Goal: Task Accomplishment & Management: Complete application form

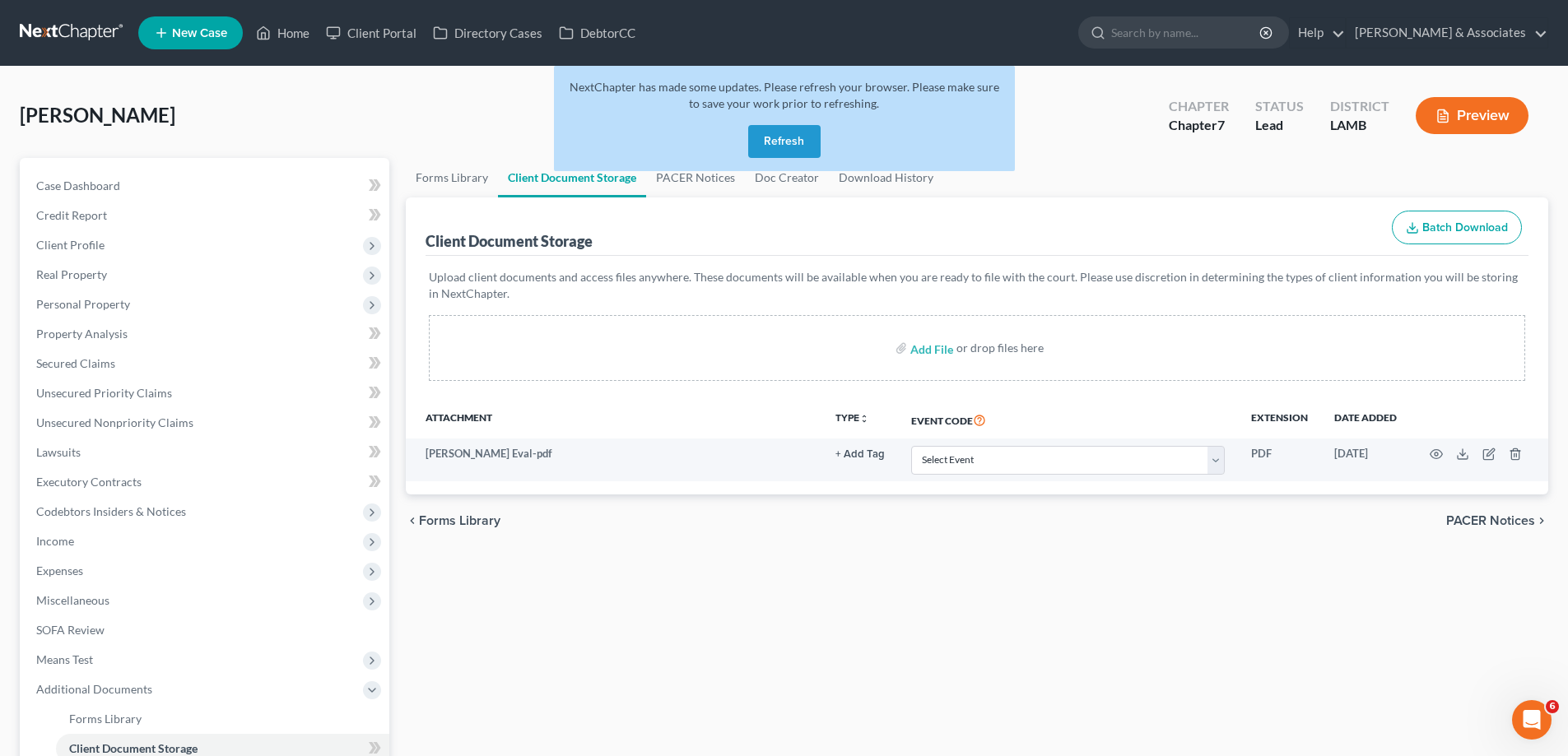
click at [782, 143] on button "Refresh" at bounding box center [785, 141] width 73 height 33
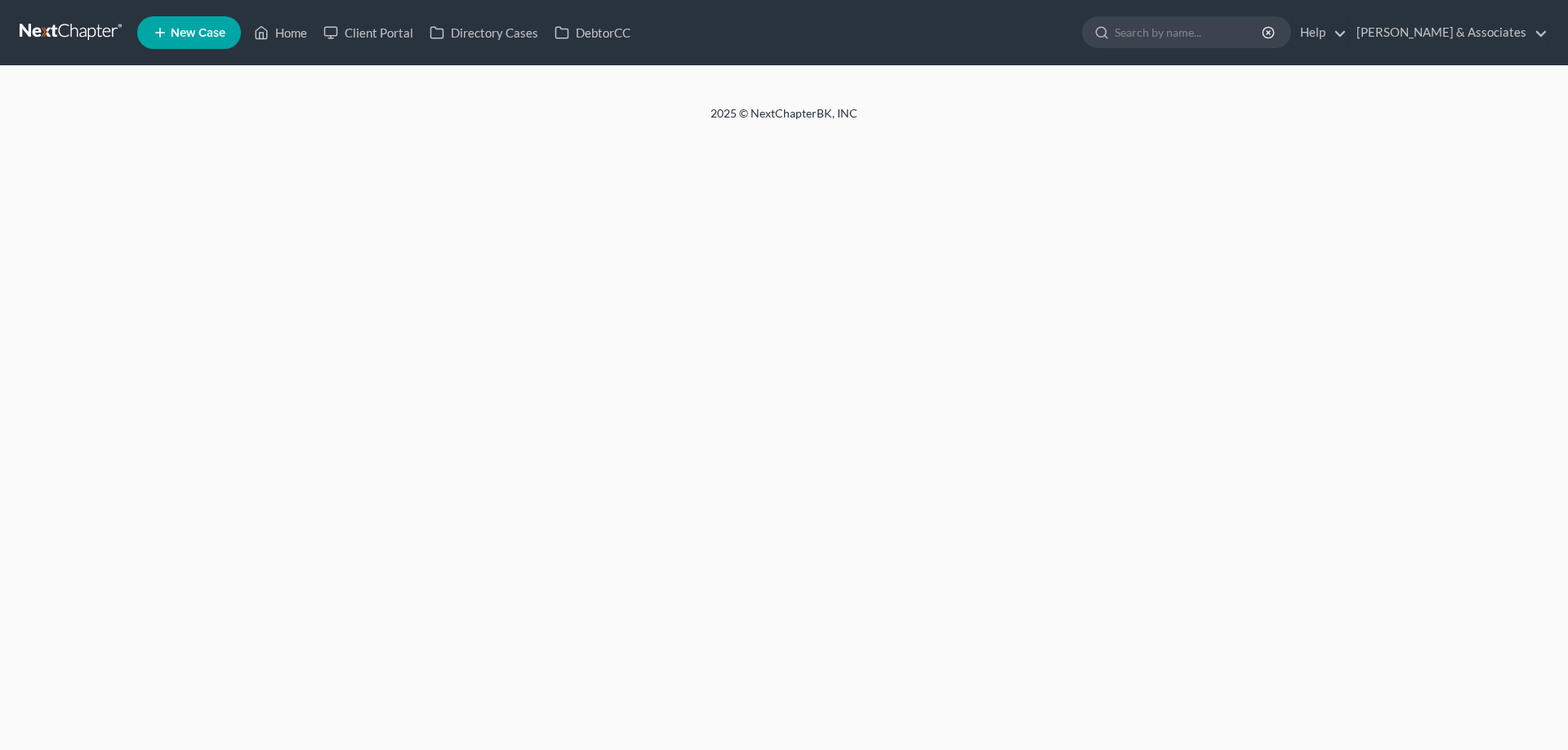
click at [185, 32] on span "New Case" at bounding box center [198, 32] width 55 height 12
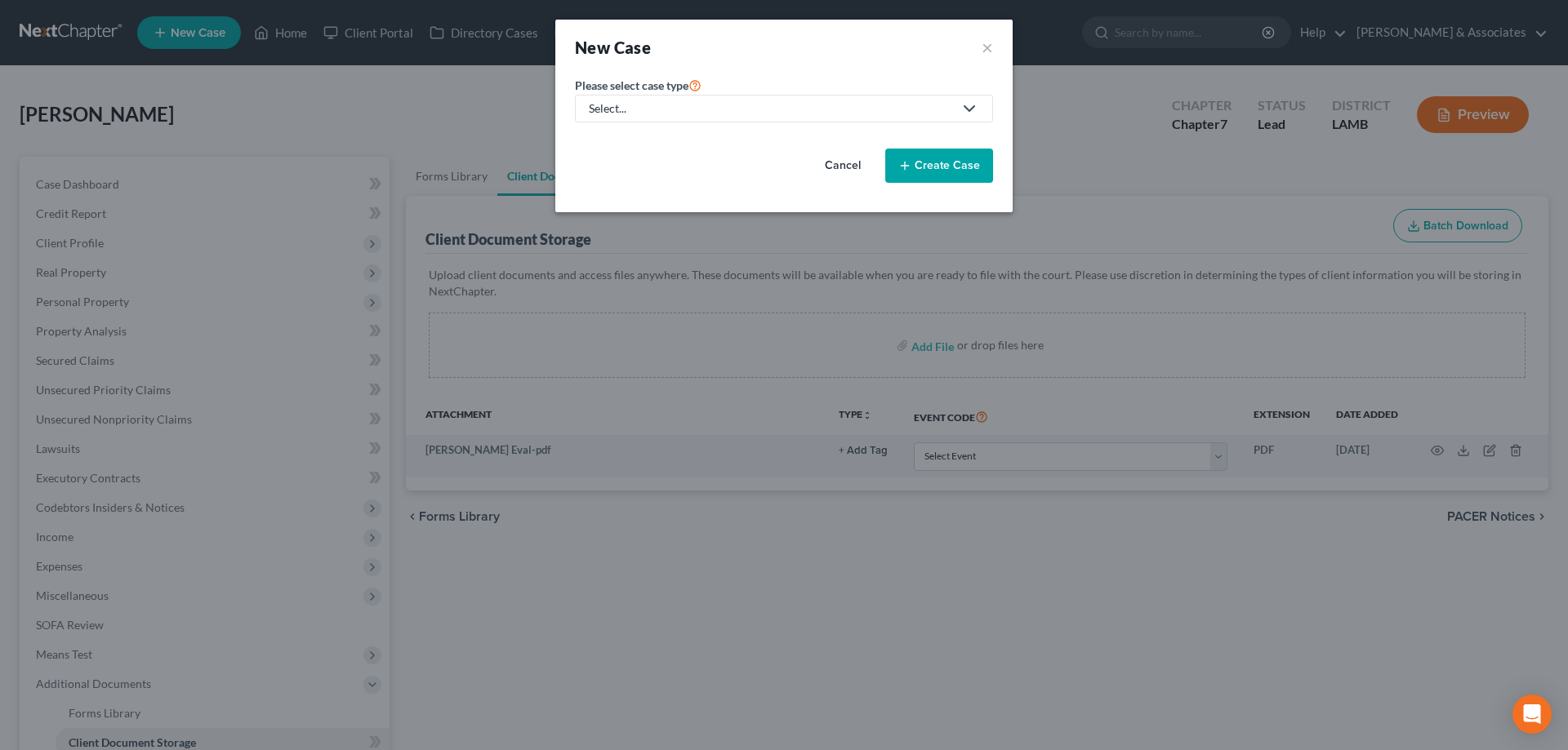
click at [726, 114] on div "Select..." at bounding box center [771, 108] width 364 height 17
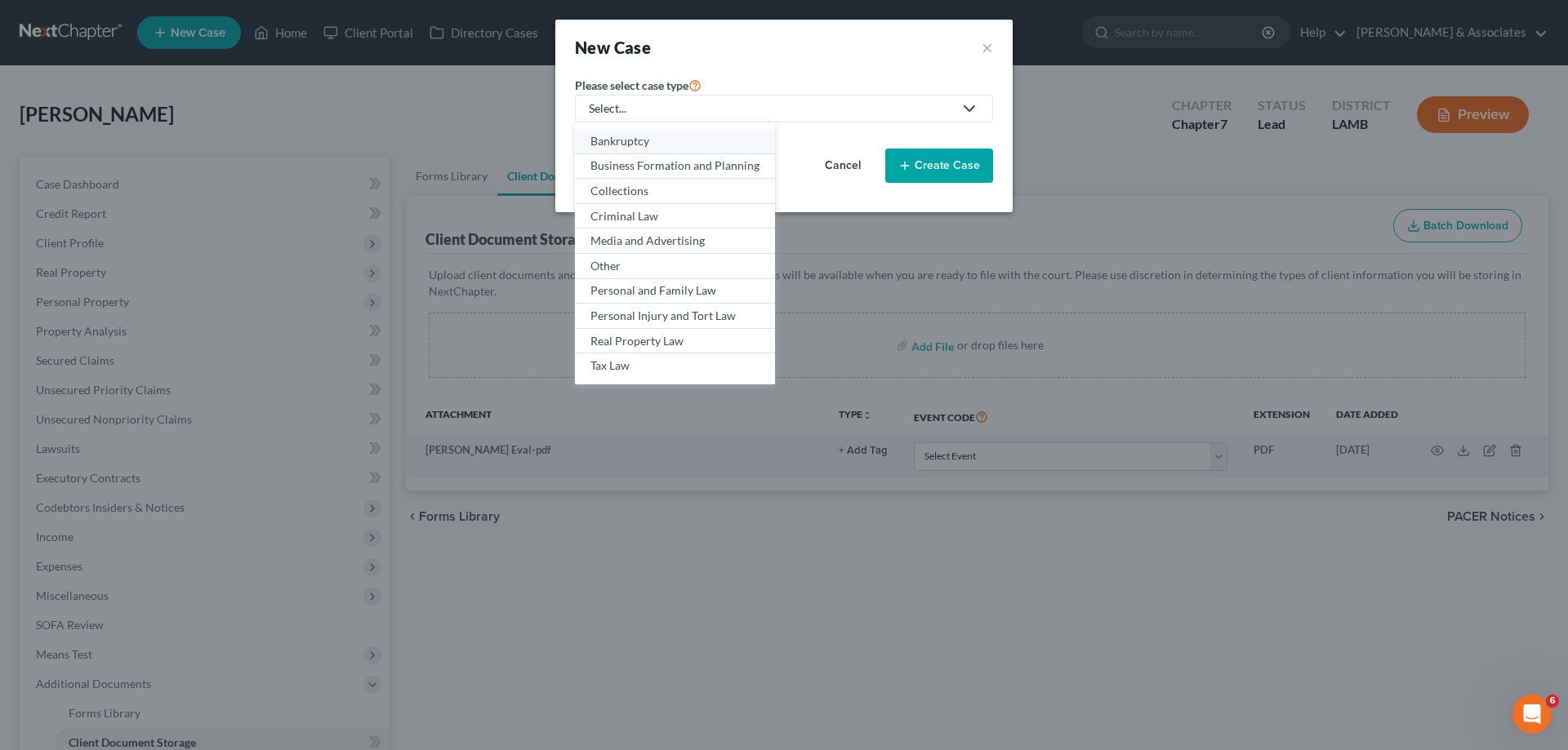
click at [646, 133] on div "Bankruptcy" at bounding box center [675, 142] width 169 height 17
select select "35"
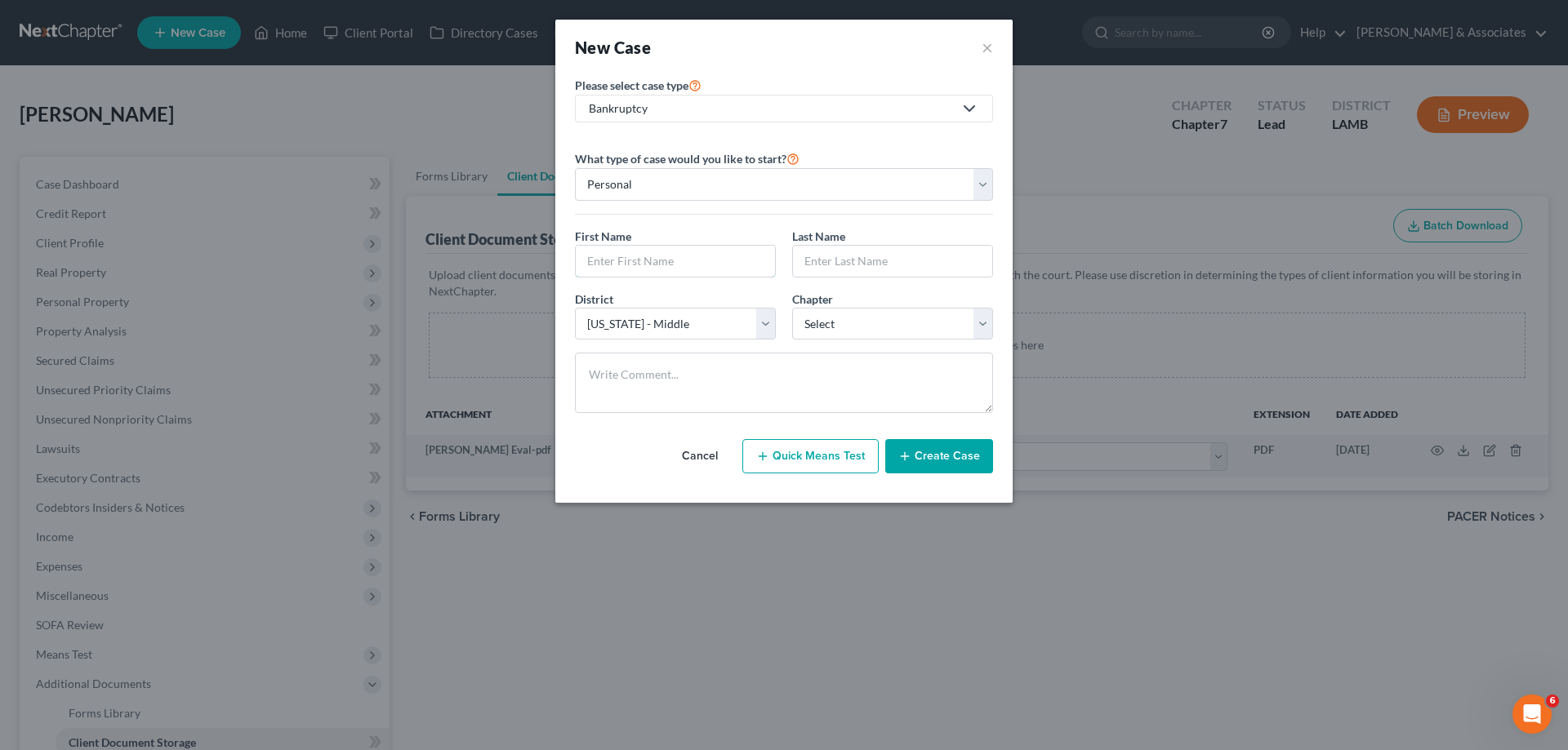
drag, startPoint x: 700, startPoint y: 259, endPoint x: 779, endPoint y: 257, distance: 79.0
click at [700, 259] on input "text" at bounding box center [675, 261] width 199 height 31
paste input "Sabree"
type input "Sabree"
click at [893, 253] on input "text" at bounding box center [892, 261] width 199 height 31
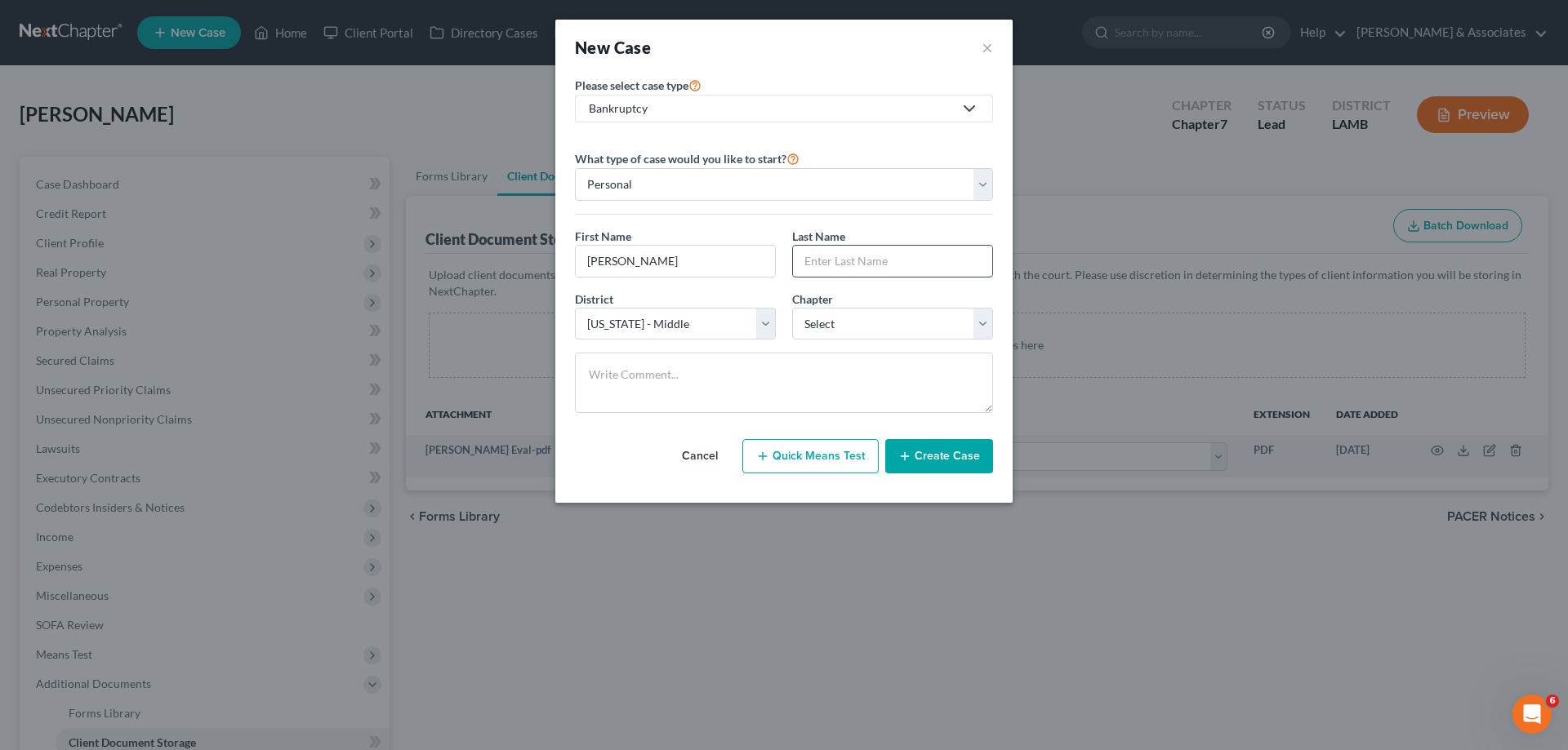
paste input "Abdullah"
type input "Abdullah"
click at [865, 325] on select "Select 7 11 12 13" at bounding box center [892, 324] width 201 height 32
select select "3"
click at [792, 308] on select "Select 7 11 12 13" at bounding box center [892, 324] width 201 height 32
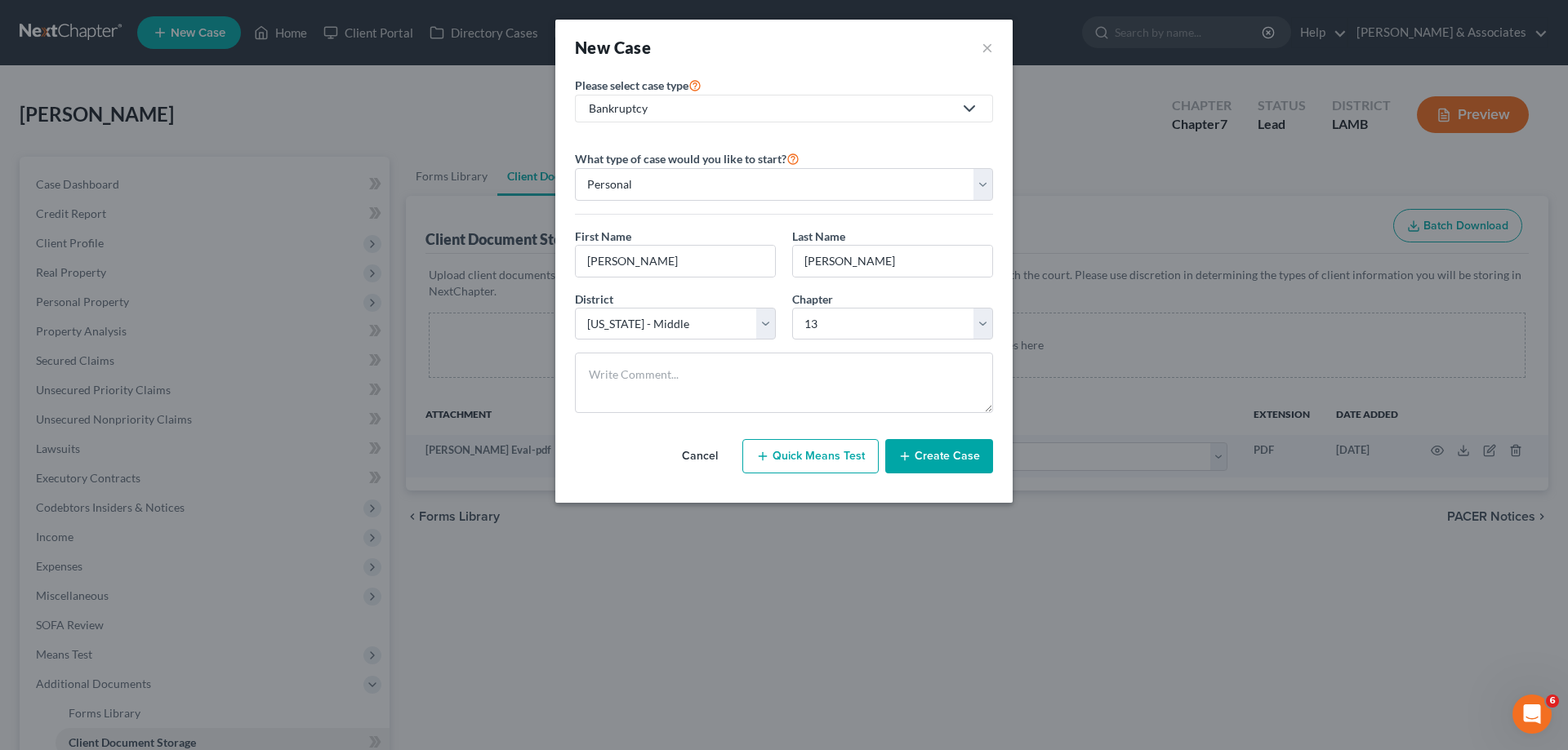
click at [936, 452] on button "Create Case" at bounding box center [939, 456] width 108 height 34
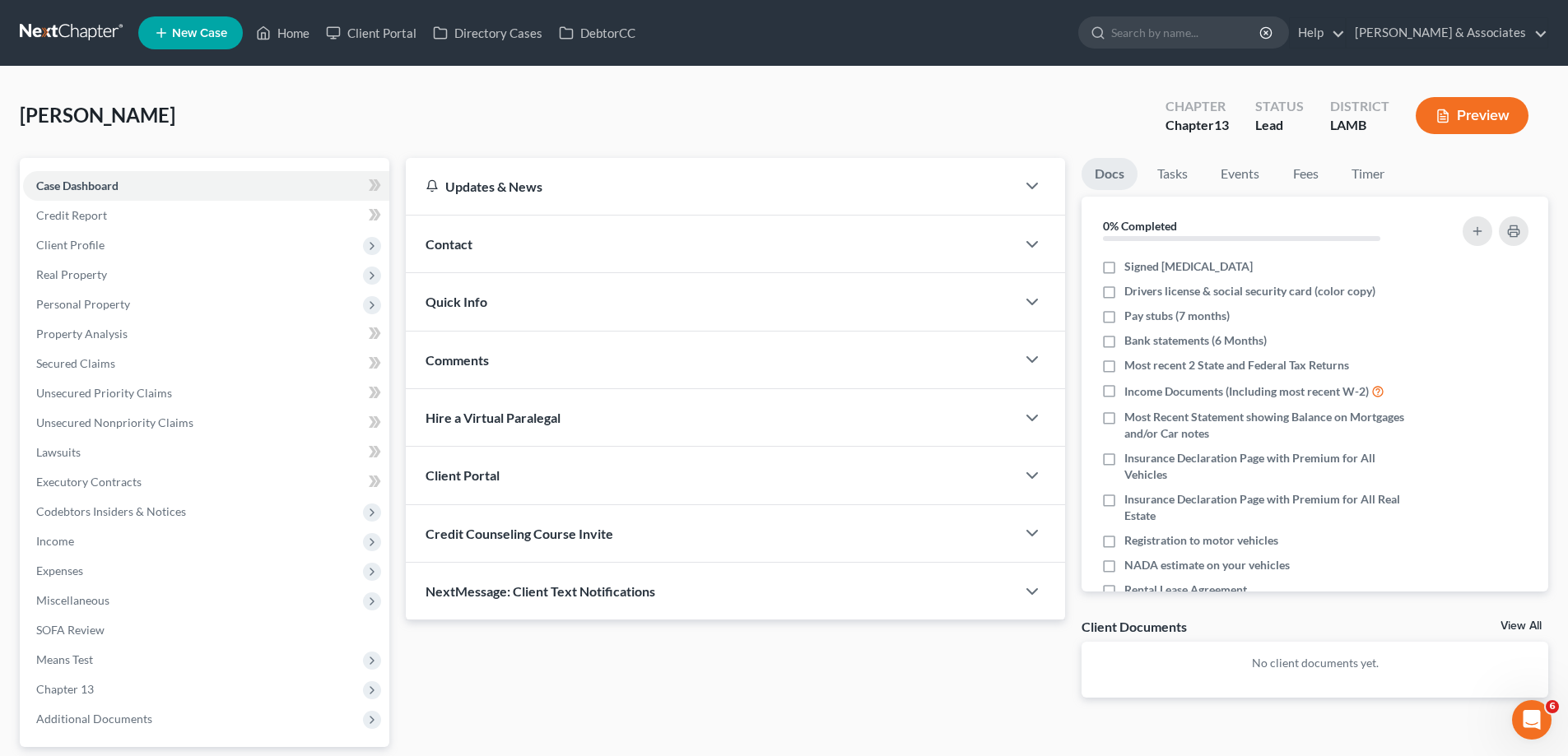
click at [637, 243] on div "Contact" at bounding box center [710, 244] width 610 height 57
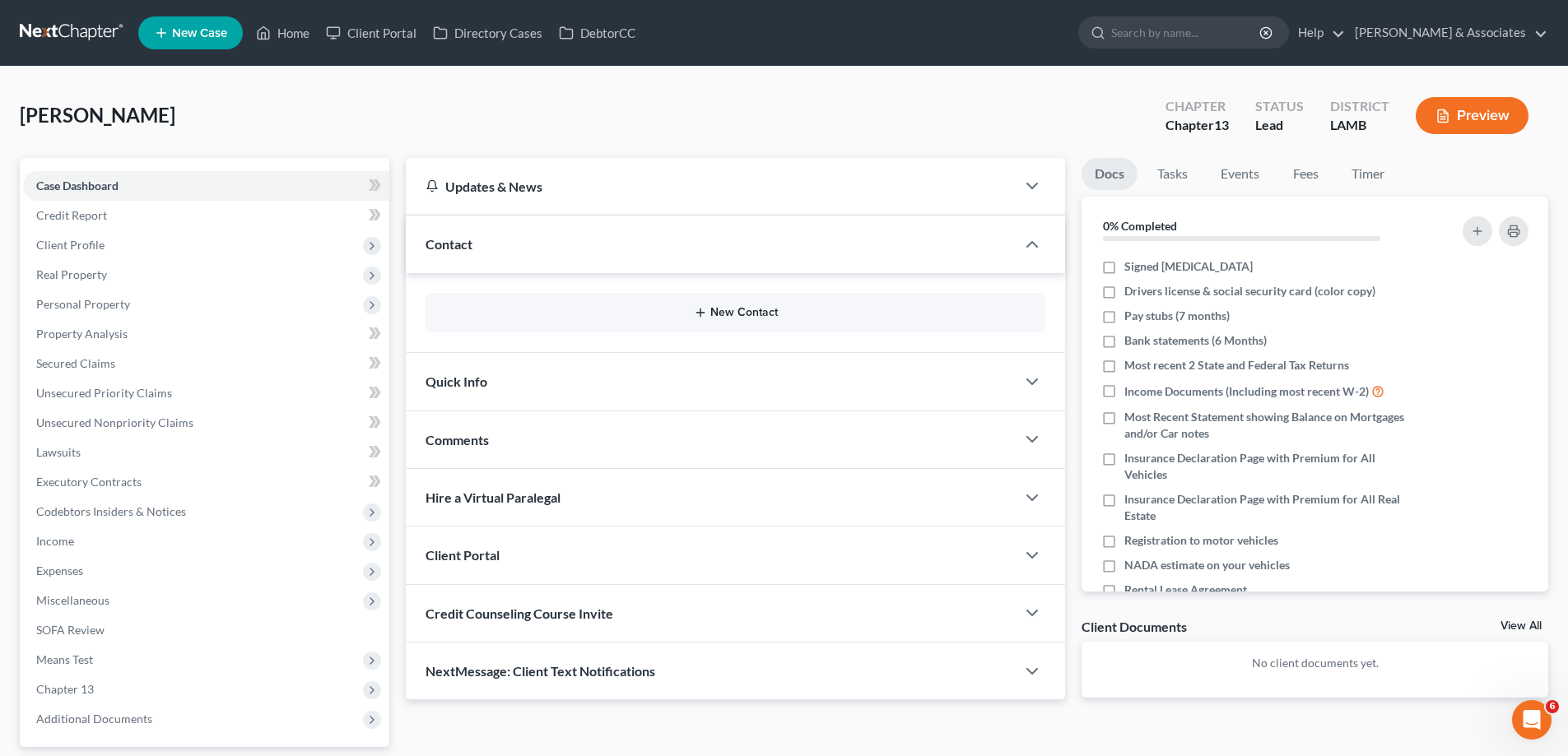
click at [780, 314] on button "New Contact" at bounding box center [734, 313] width 593 height 13
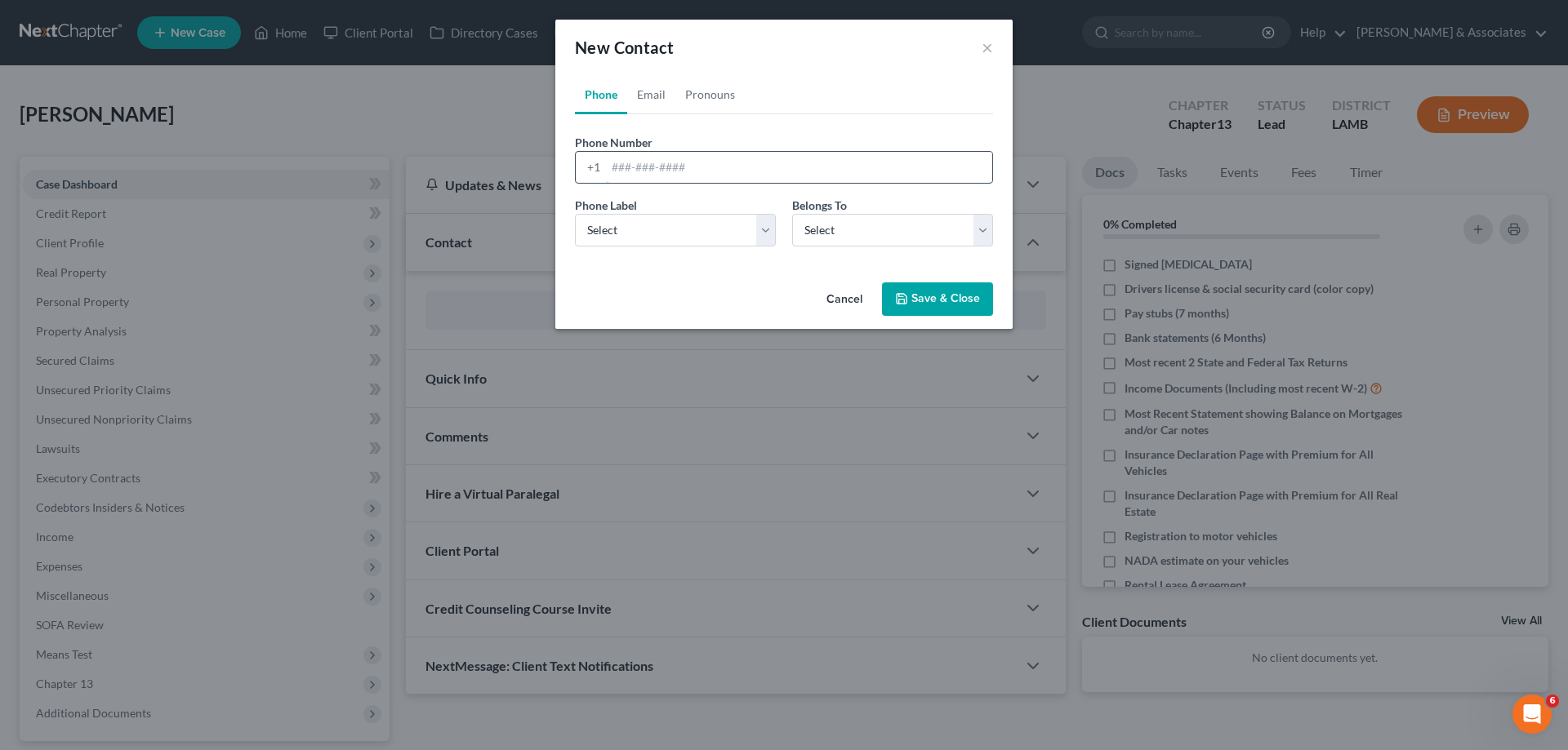
click at [692, 167] on input "tel" at bounding box center [798, 167] width 387 height 31
paste input "985-803-2700"
type input "985-803-2700"
drag, startPoint x: 637, startPoint y: 216, endPoint x: 645, endPoint y: 230, distance: 16.1
click at [640, 222] on select "Select Mobile Home Work Other" at bounding box center [675, 230] width 201 height 32
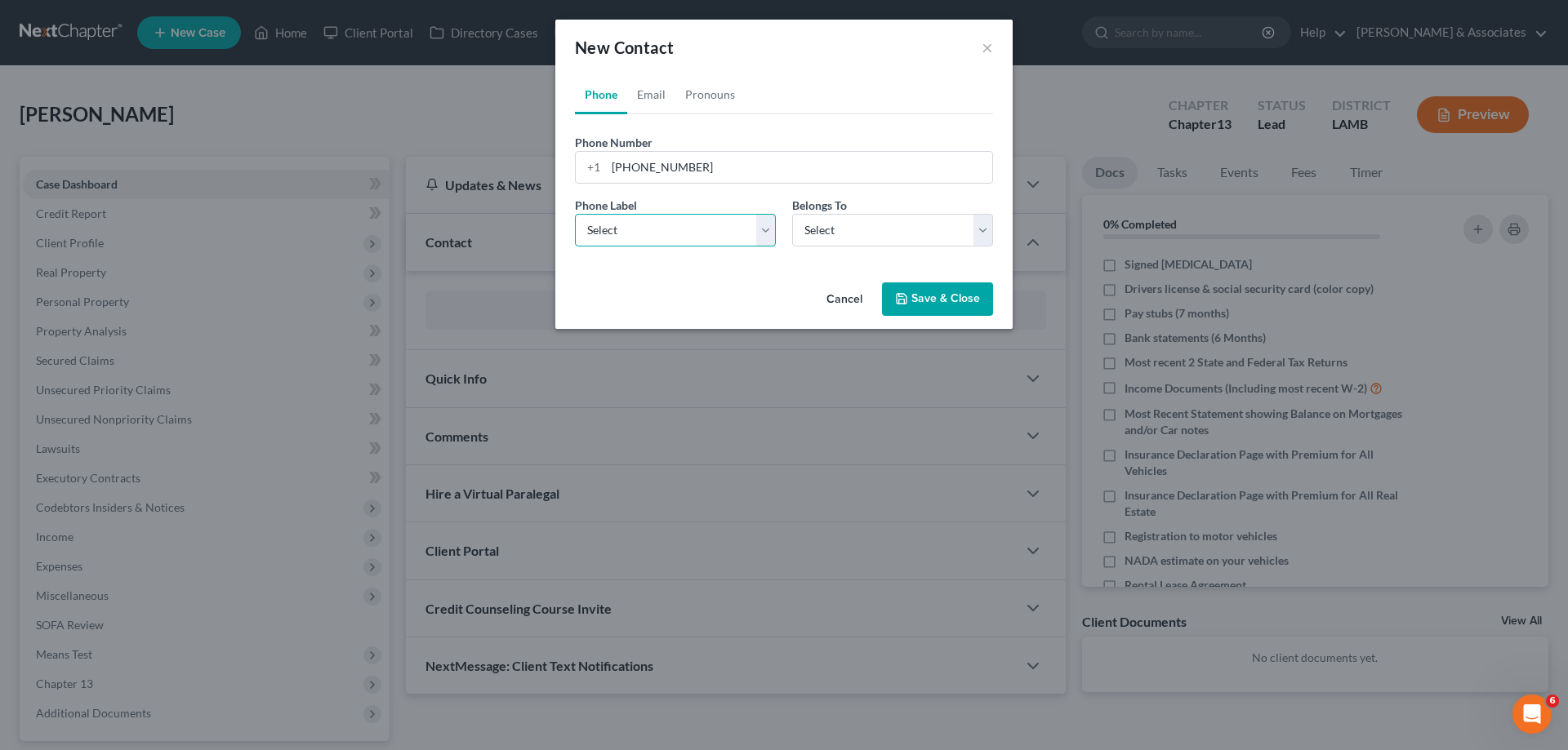
select select "0"
click at [575, 214] on select "Select Mobile Home Work Other" at bounding box center [675, 230] width 201 height 32
click at [877, 238] on select "Select Client Other" at bounding box center [892, 230] width 201 height 32
select select "0"
click at [792, 214] on select "Select Client Other" at bounding box center [892, 230] width 201 height 32
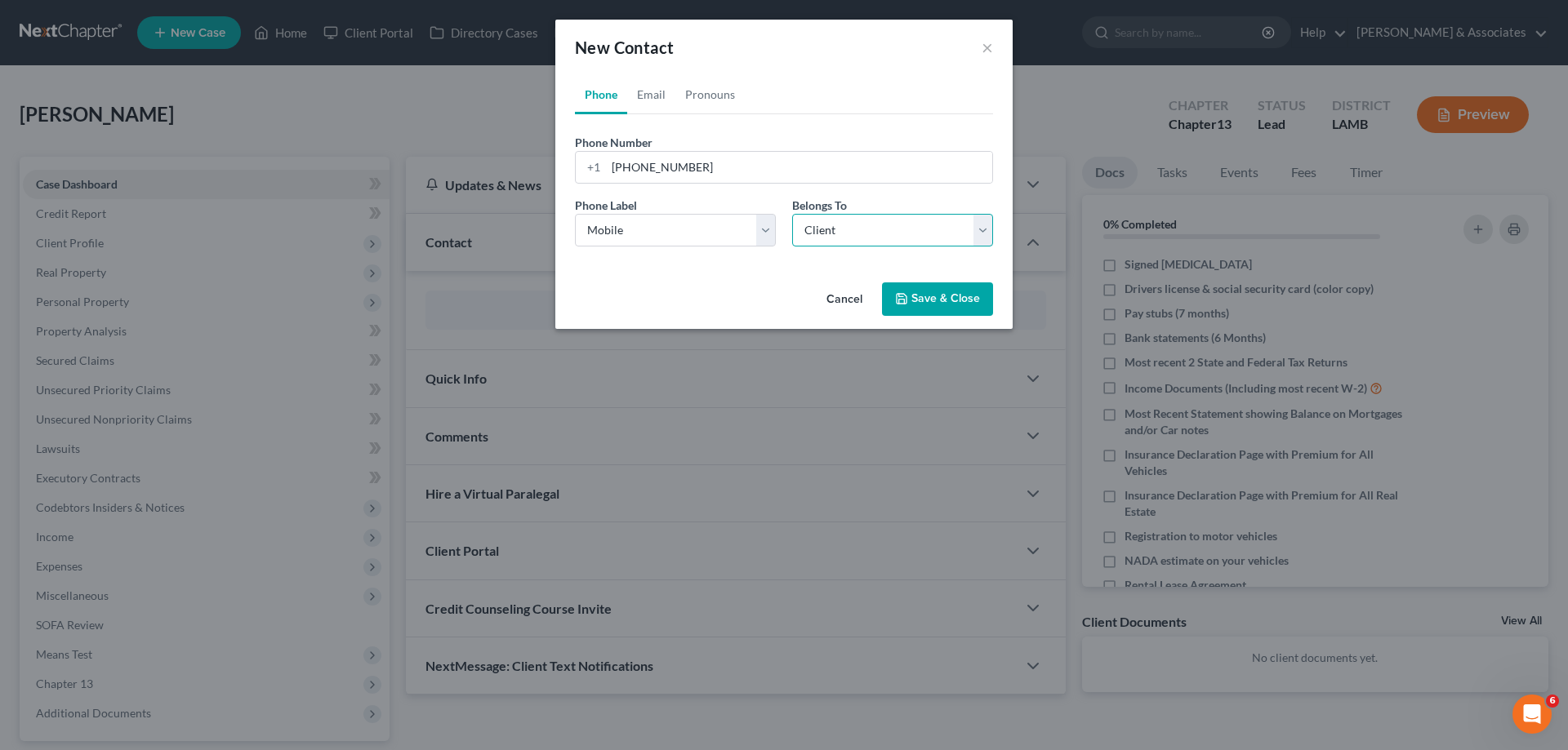
select select "0"
click at [646, 91] on link "Email" at bounding box center [651, 95] width 48 height 39
drag, startPoint x: 695, startPoint y: 169, endPoint x: 687, endPoint y: 168, distance: 8.1
click at [687, 168] on input "email" at bounding box center [798, 167] width 387 height 31
paste input "sabree_abdullah@yahoo.com"
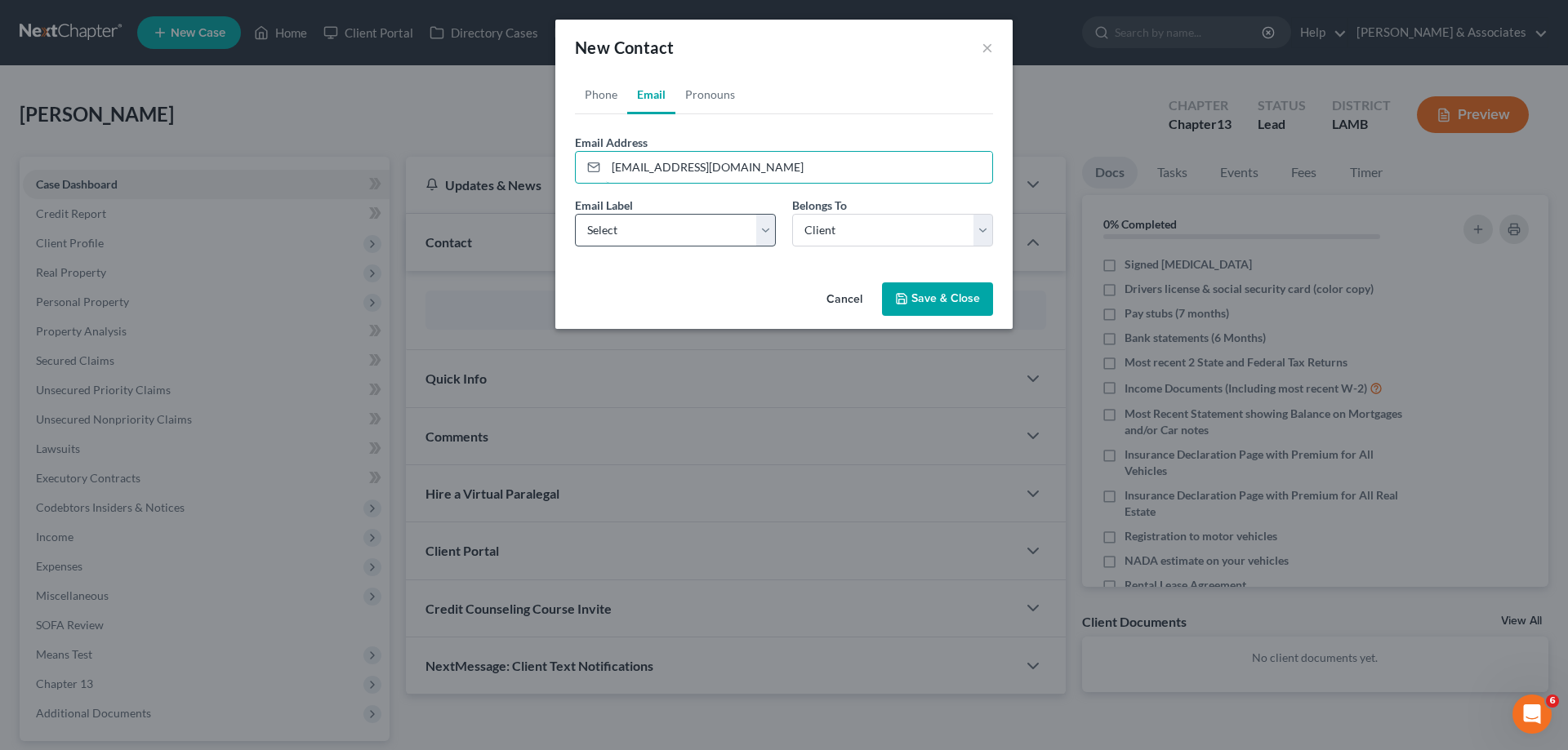
type input "sabree_abdullah@yahoo.com"
drag, startPoint x: 641, startPoint y: 224, endPoint x: 652, endPoint y: 237, distance: 17.0
click at [641, 226] on select "Select Home Work Other" at bounding box center [675, 230] width 201 height 32
select select "0"
click at [575, 214] on select "Select Home Work Other" at bounding box center [675, 230] width 201 height 32
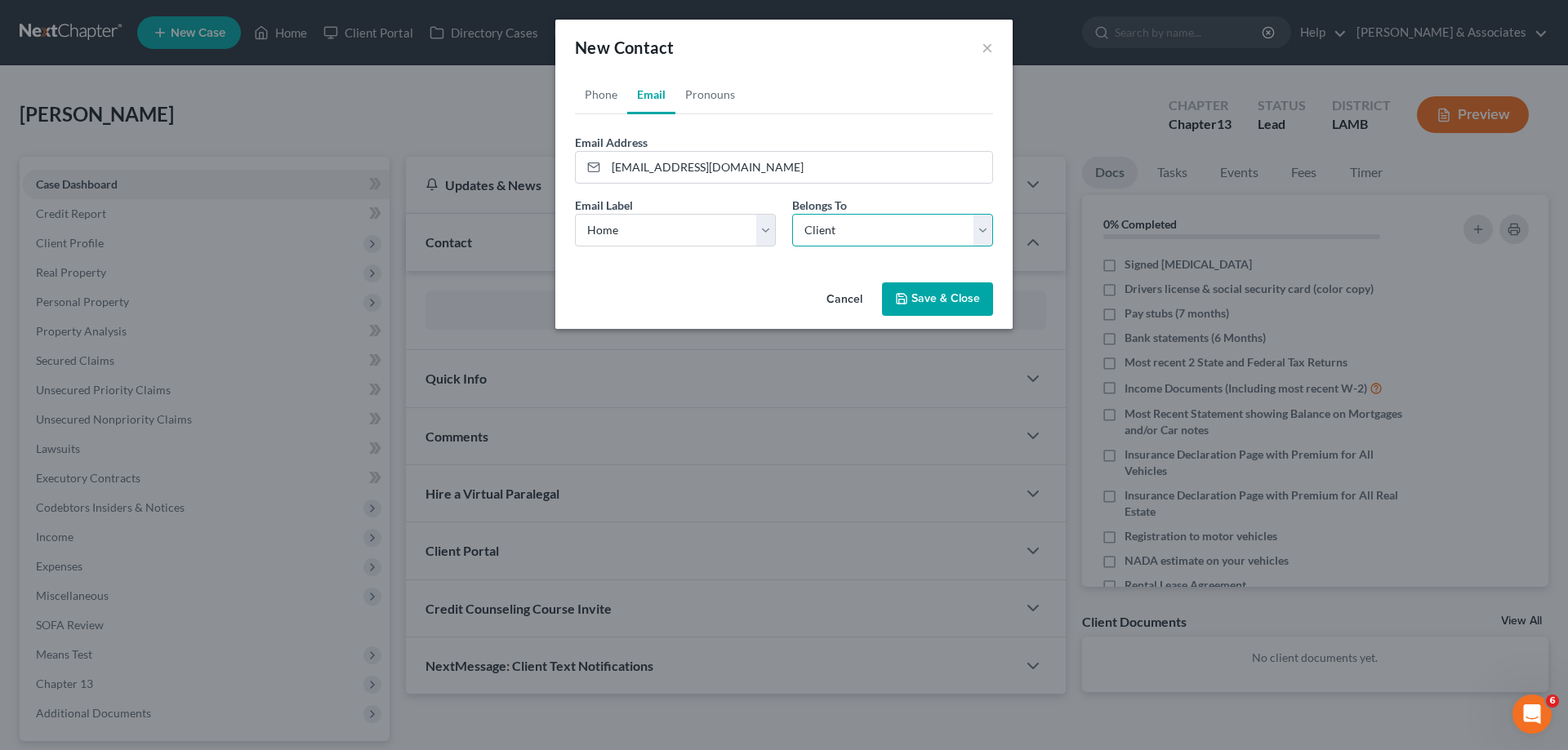
click at [895, 242] on select "Select Client Other" at bounding box center [892, 230] width 201 height 32
click at [792, 214] on select "Select Client Other" at bounding box center [892, 230] width 201 height 32
click at [962, 305] on button "Save & Close" at bounding box center [937, 299] width 111 height 34
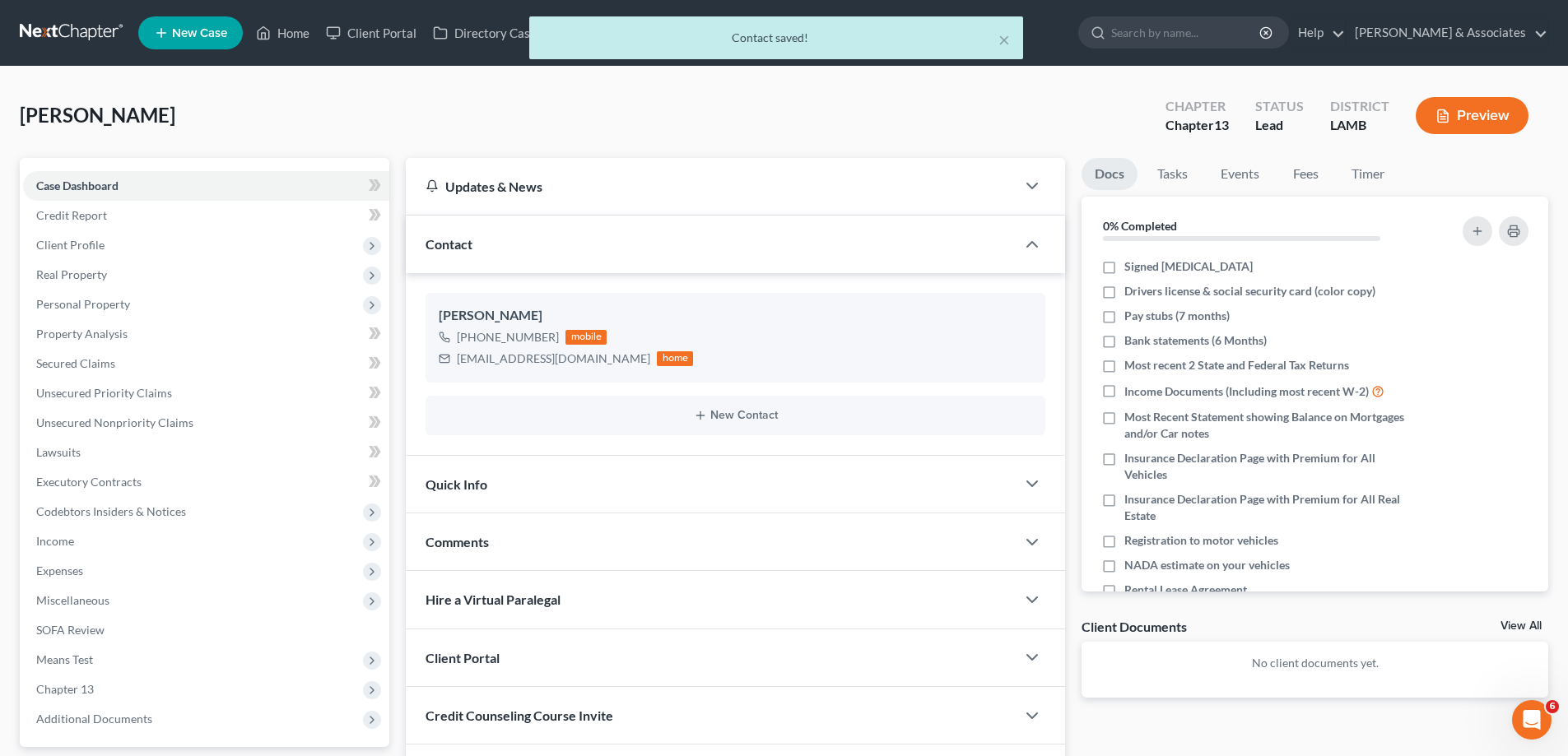
click at [589, 545] on div "Comments" at bounding box center [710, 542] width 610 height 57
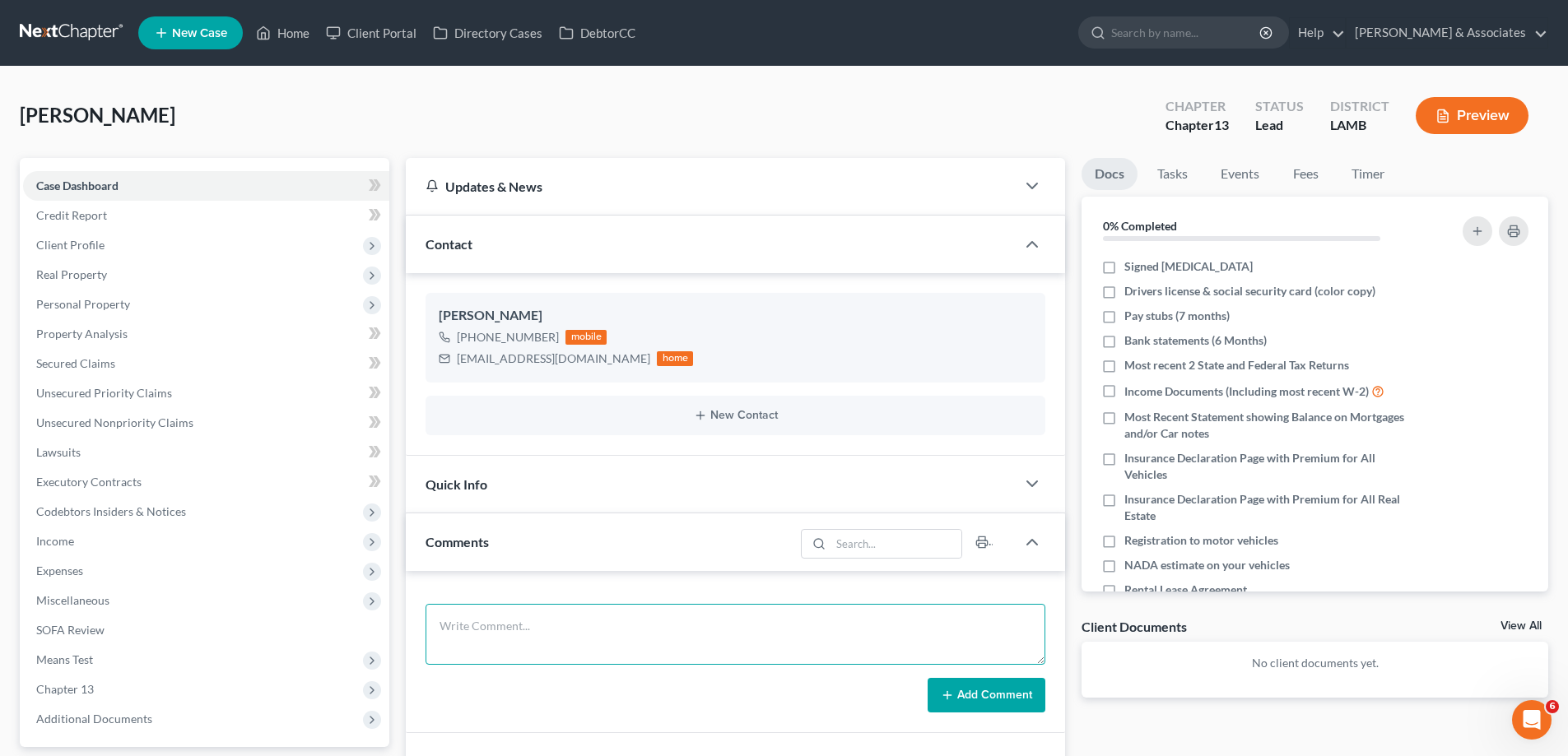
click at [492, 625] on textarea at bounding box center [734, 634] width 620 height 61
paste textarea "did eval with Sabree, 20000 in GUS, Hasn't filed taxes in 2 years, one vehicle …"
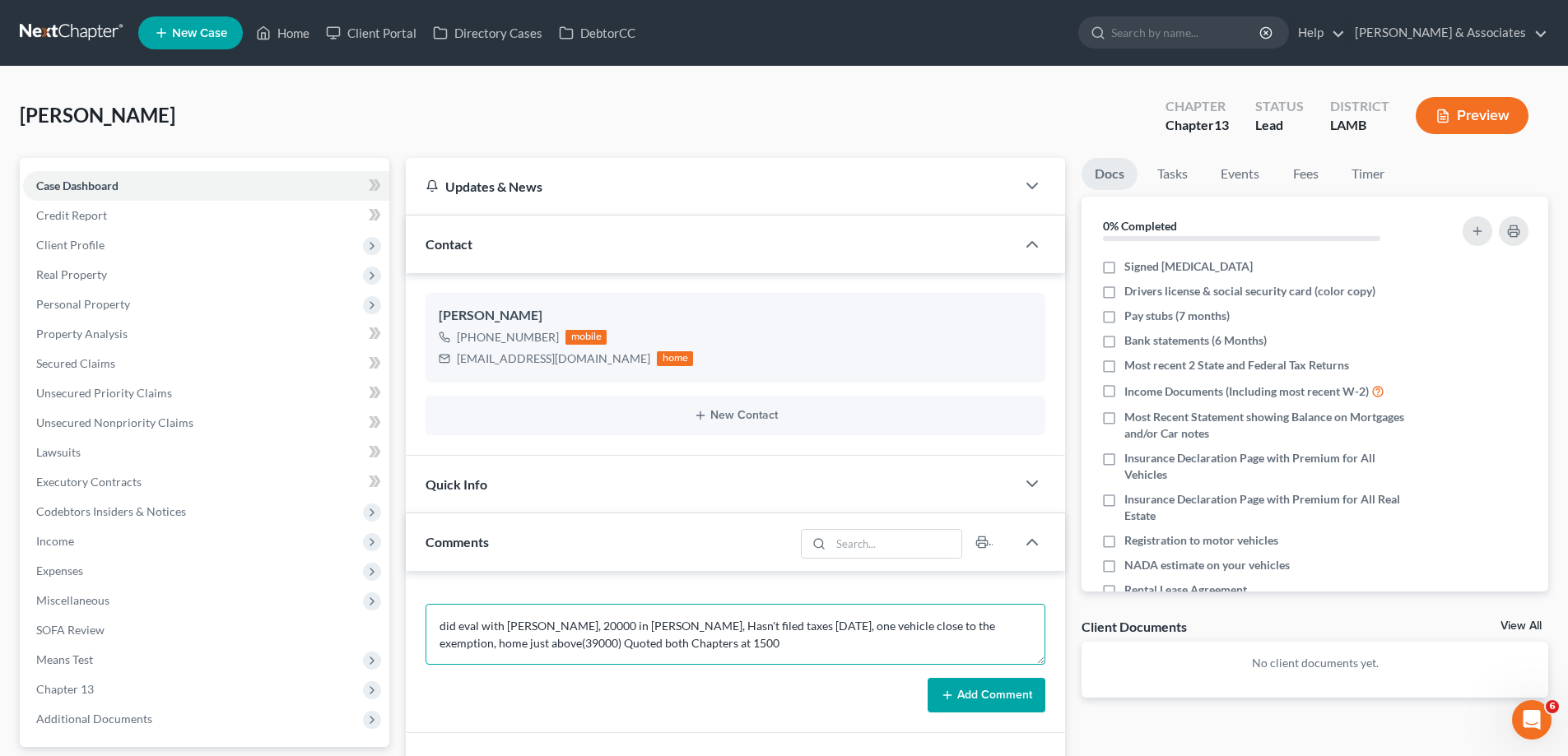
type textarea "did eval with Sabree, 20000 in GUS, Hasn't filed taxes in 2 years, one vehicle …"
click at [966, 691] on button "Add Comment" at bounding box center [987, 695] width 118 height 35
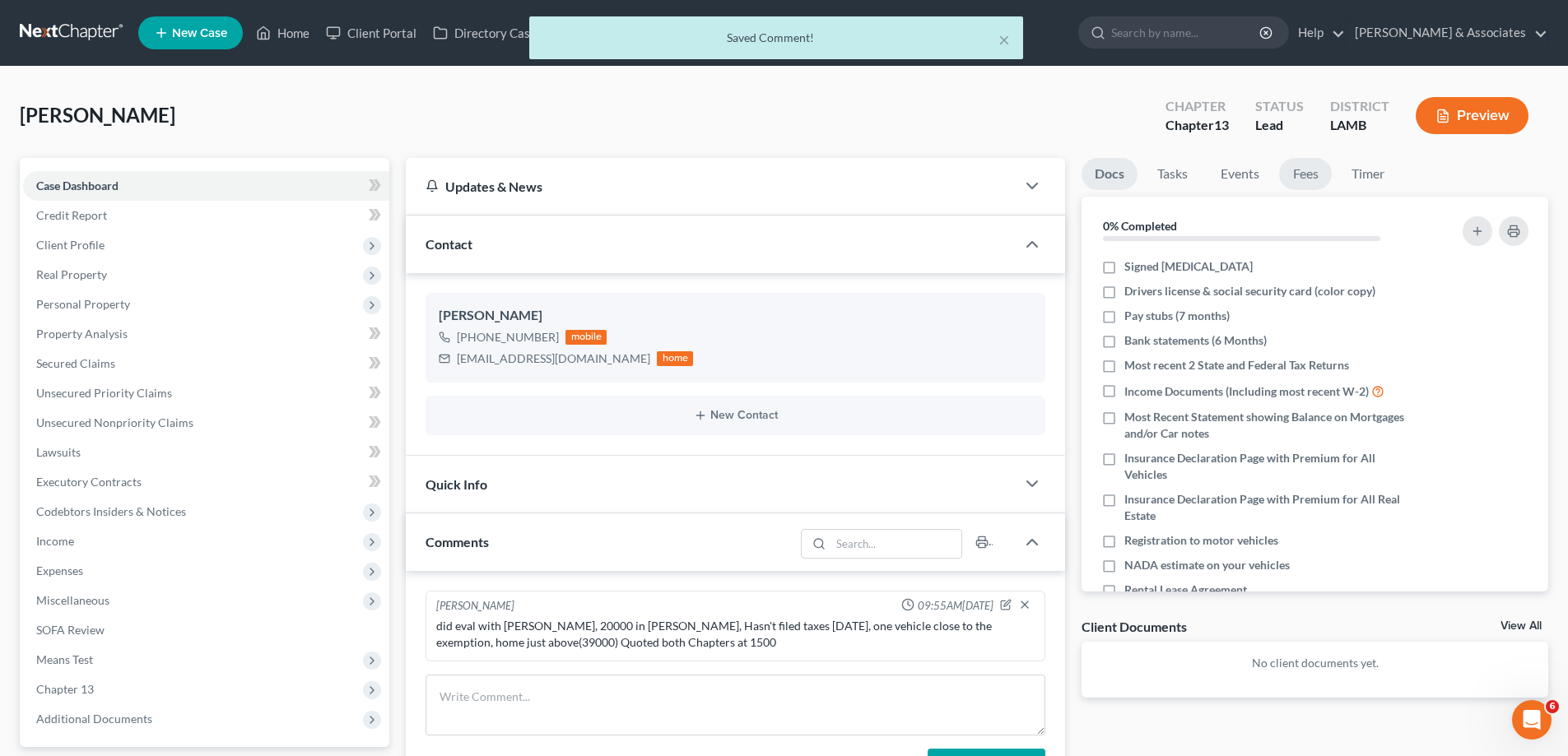
click at [1314, 178] on link "Fees" at bounding box center [1305, 174] width 52 height 32
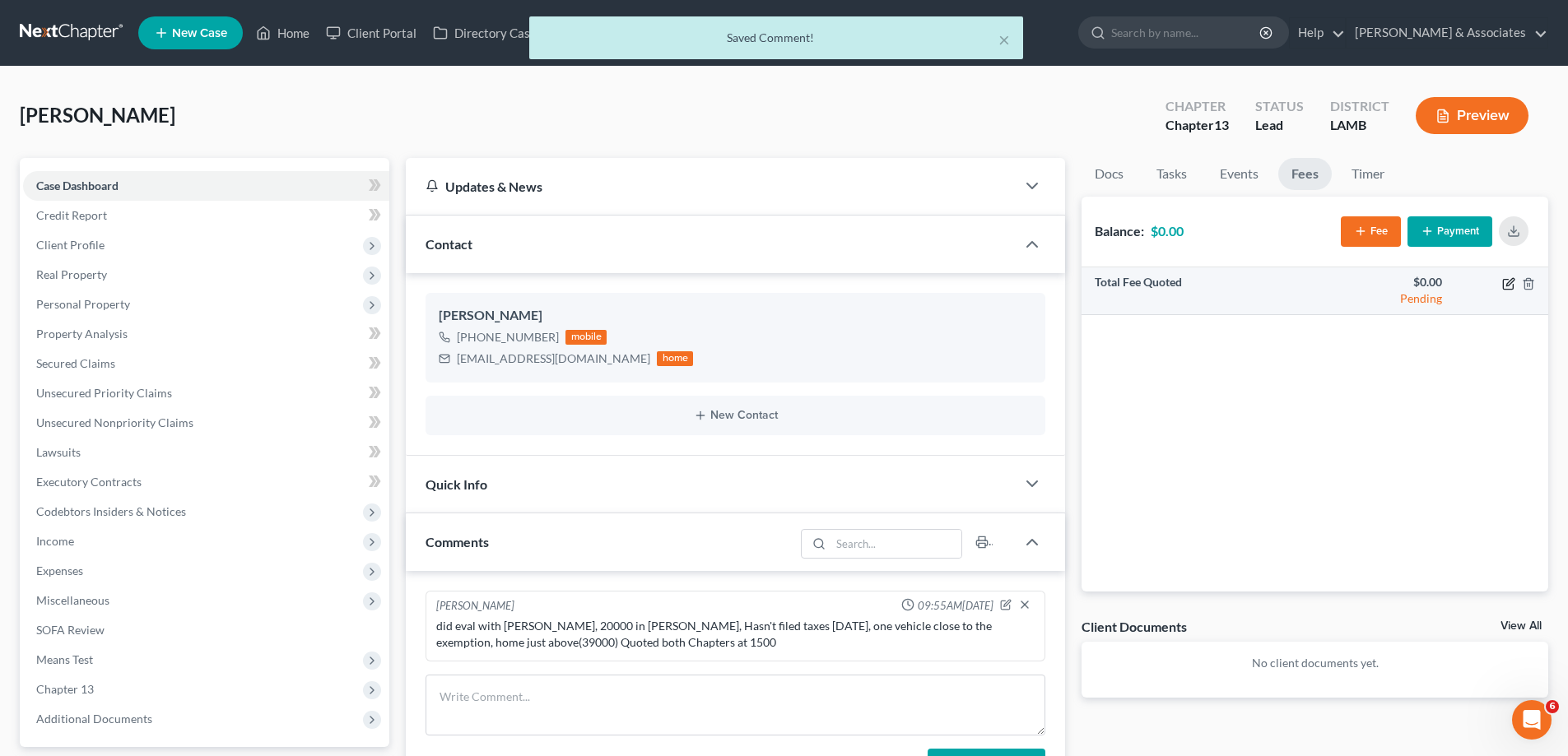
click at [1506, 281] on icon "button" at bounding box center [1508, 284] width 13 height 13
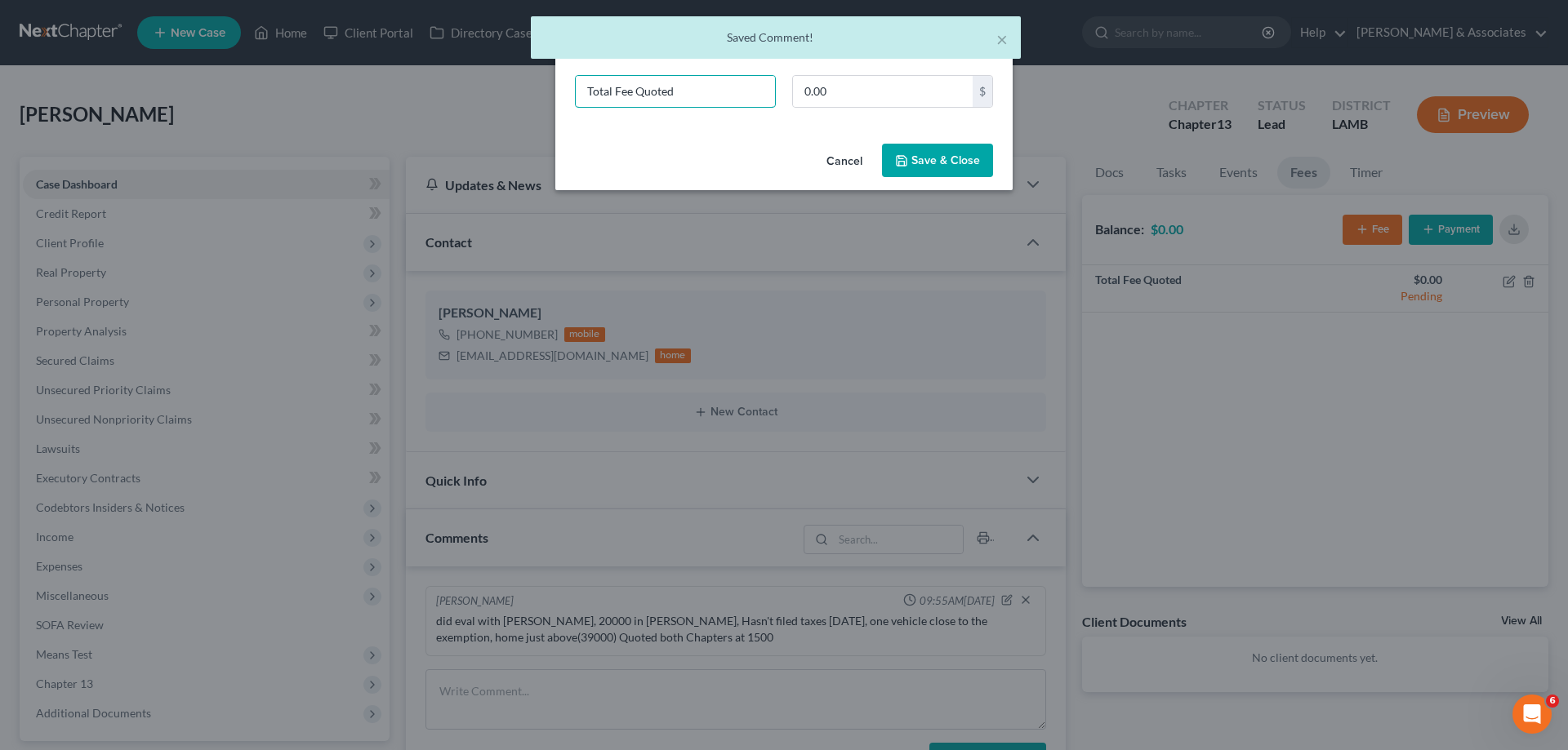
drag, startPoint x: 747, startPoint y: 102, endPoint x: 409, endPoint y: 93, distance: 338.1
click at [484, 113] on div "New Fee Edit Fee × Total Fee Quoted 0.00 $ Cancel Save & Close" at bounding box center [784, 375] width 1568 height 750
type input "7/13"
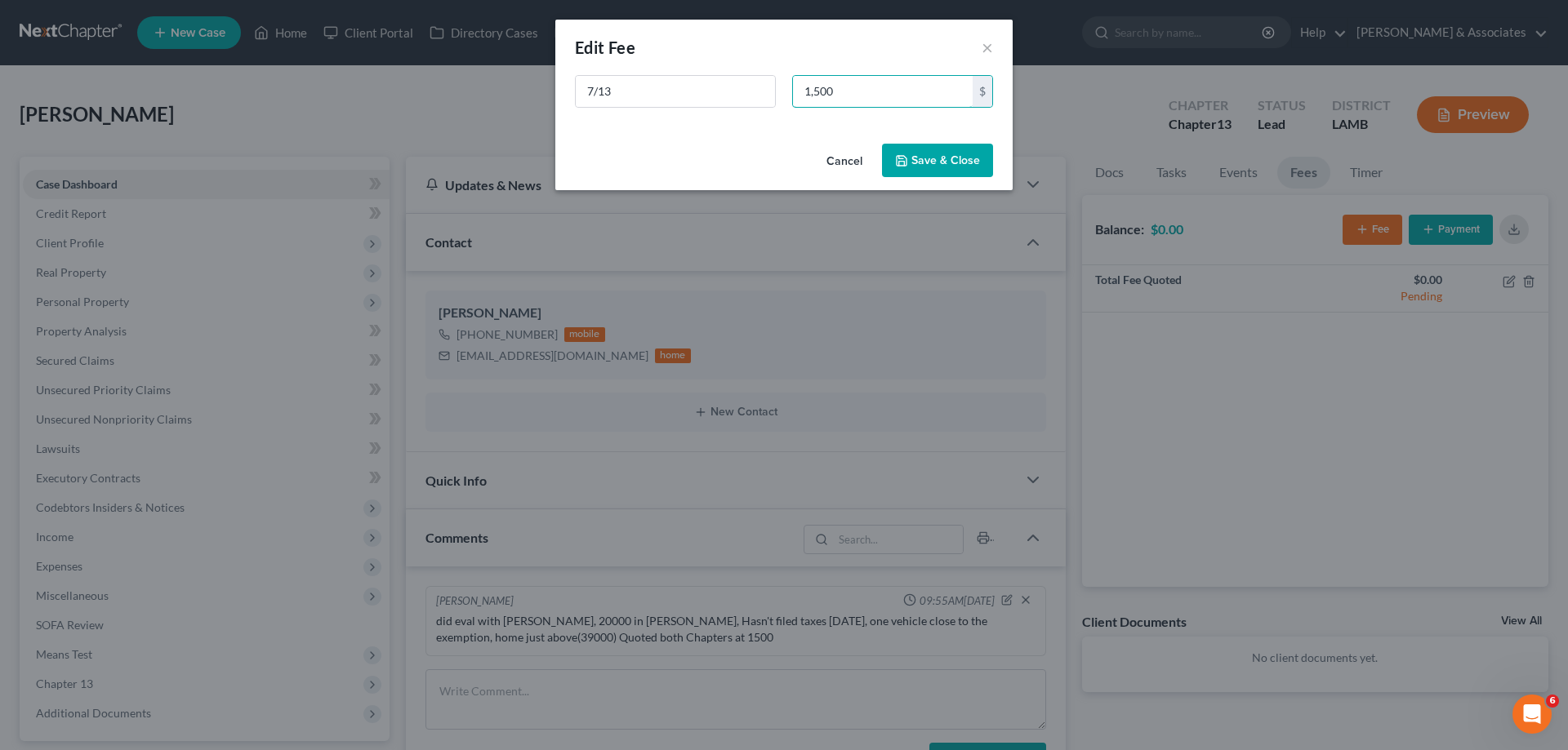
type input "1,500"
click at [972, 155] on button "Save & Close" at bounding box center [937, 160] width 111 height 34
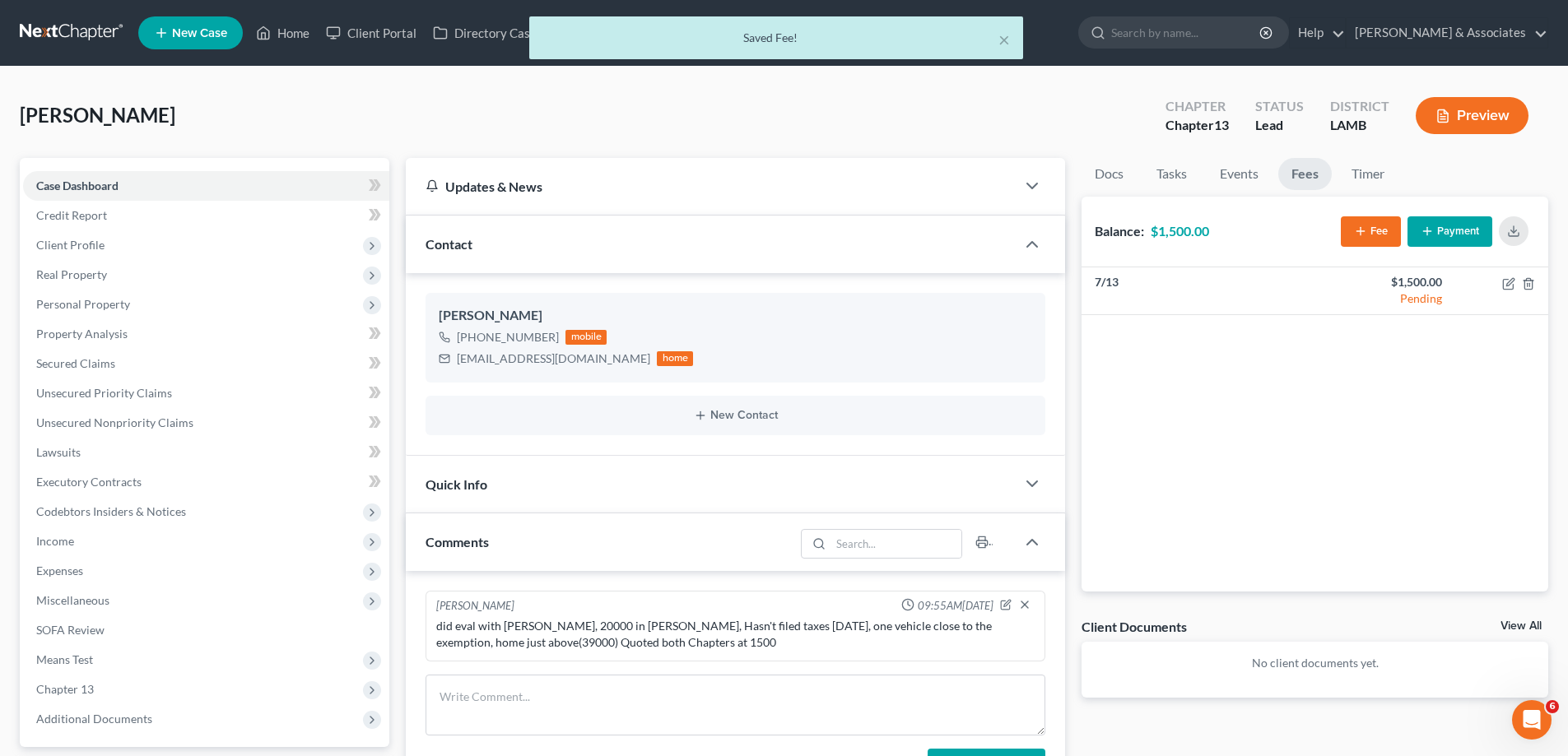
click at [1515, 624] on link "View All" at bounding box center [1520, 626] width 41 height 11
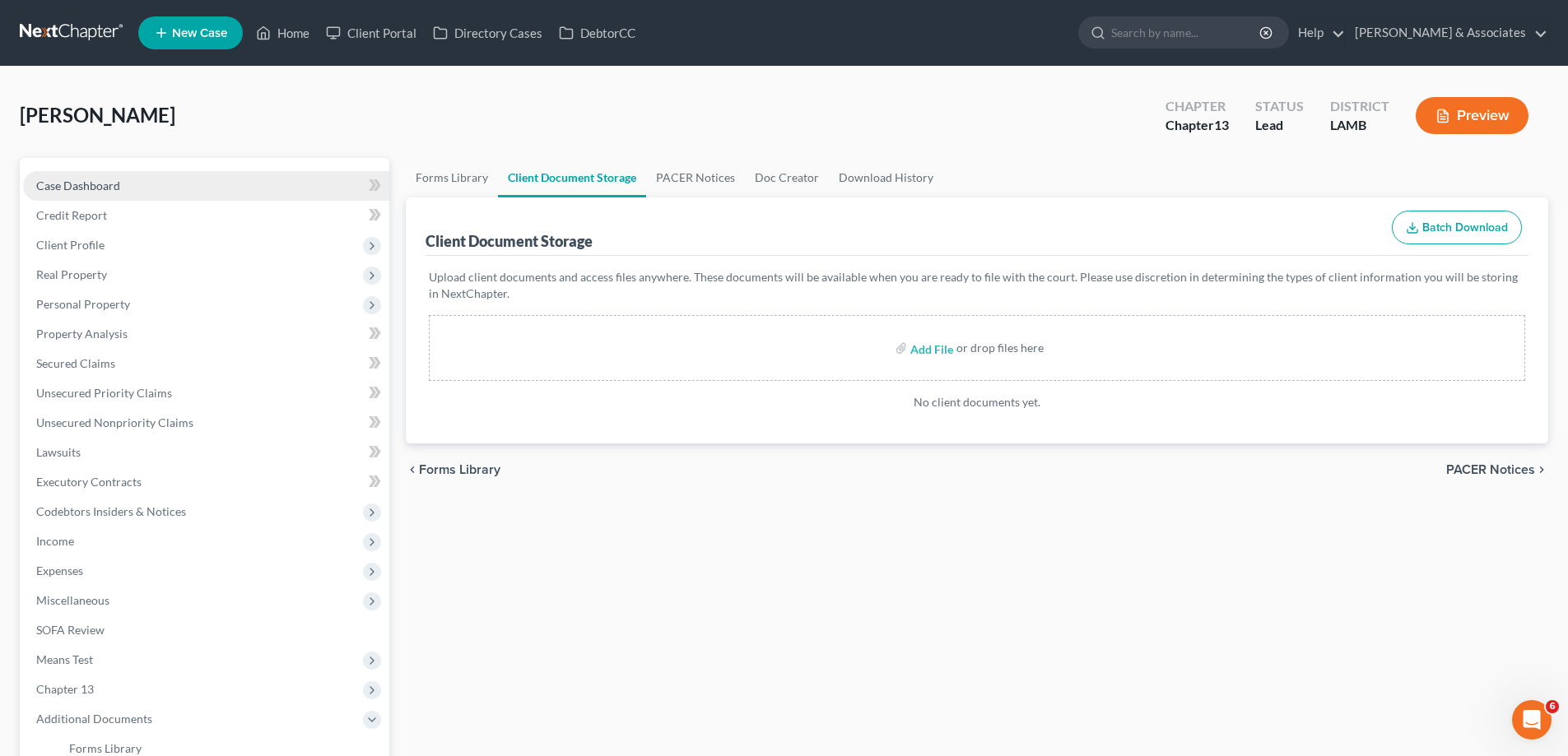
click at [65, 176] on link "Case Dashboard" at bounding box center [207, 186] width 366 height 30
